Goal: Task Accomplishment & Management: Manage account settings

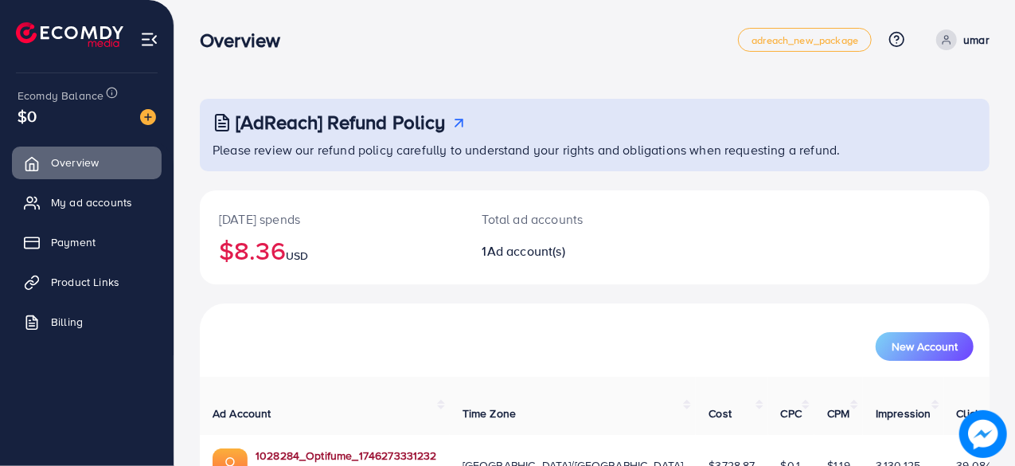
click at [322, 448] on link "1028284_Optifume_1746273331232" at bounding box center [347, 456] width 182 height 16
